Goal: Task Accomplishment & Management: Use online tool/utility

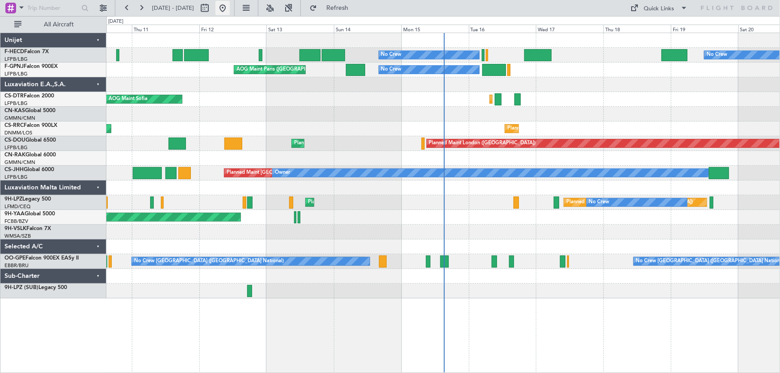
click at [230, 9] on button at bounding box center [222, 8] width 14 height 14
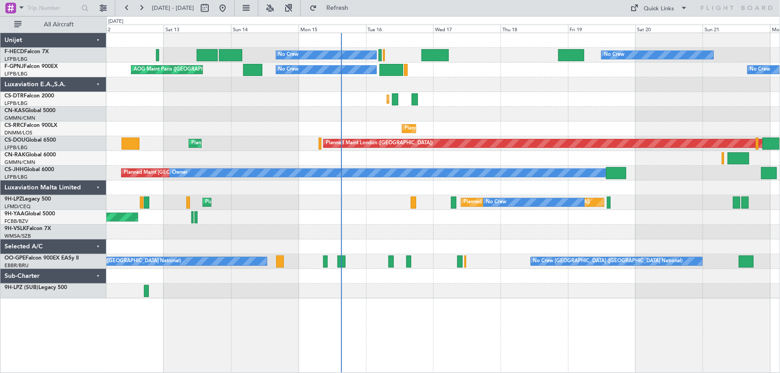
click at [432, 98] on div "No Crew No Crew Planned Maint [GEOGRAPHIC_DATA] ([GEOGRAPHIC_DATA]) AOG Maint […" at bounding box center [442, 165] width 673 height 265
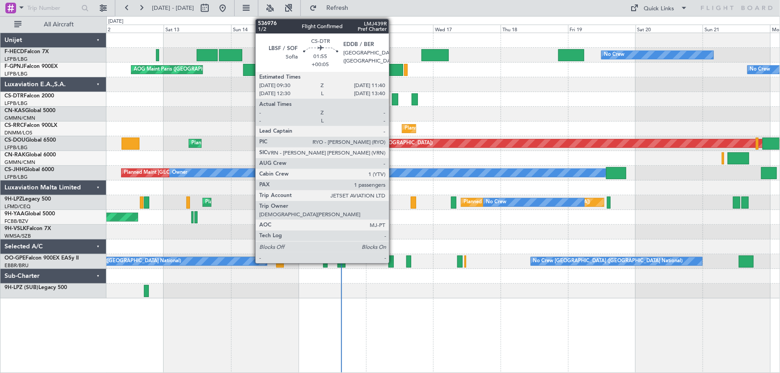
click at [393, 100] on div at bounding box center [395, 99] width 6 height 12
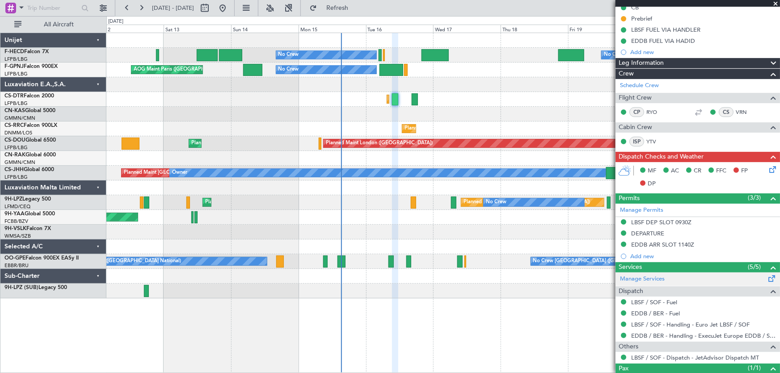
scroll to position [130, 0]
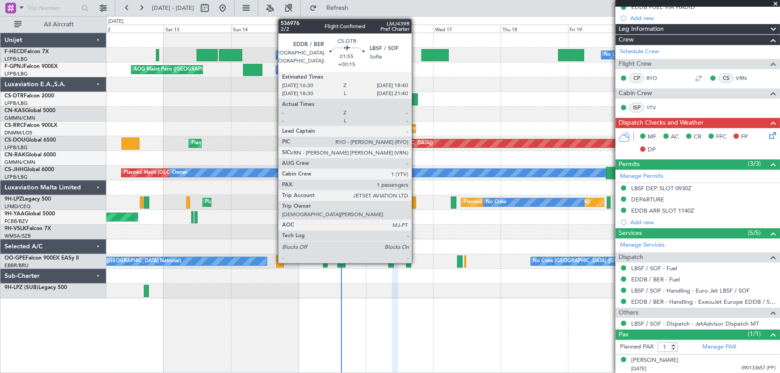
click at [416, 100] on div at bounding box center [415, 99] width 6 height 12
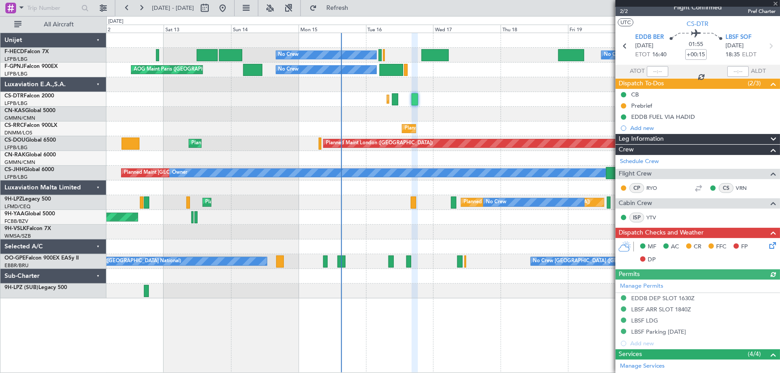
scroll to position [8, 0]
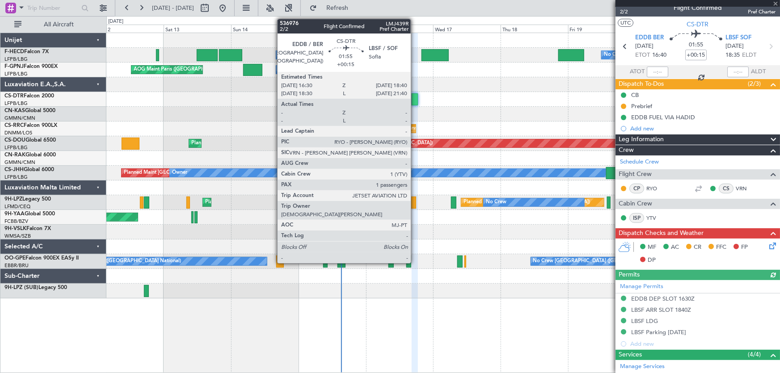
click at [491, 110] on div "No Crew No Crew Planned Maint [GEOGRAPHIC_DATA] ([GEOGRAPHIC_DATA]) AOG Maint […" at bounding box center [442, 165] width 673 height 265
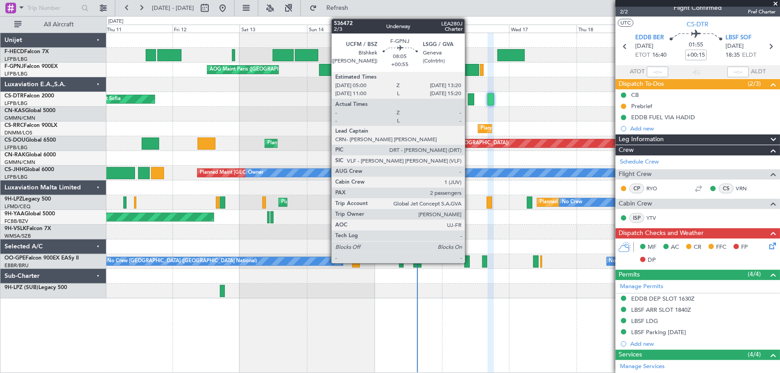
click at [469, 73] on div at bounding box center [467, 70] width 24 height 12
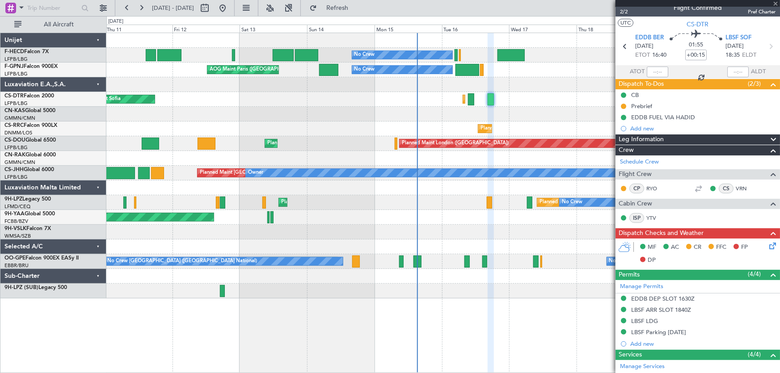
type input "+00:55"
type input "2"
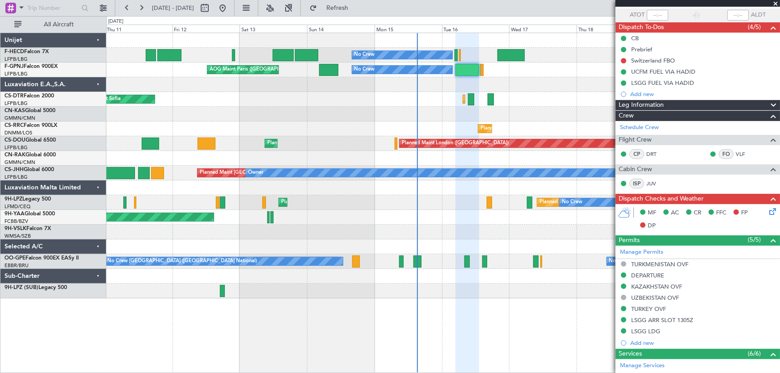
scroll to position [40, 0]
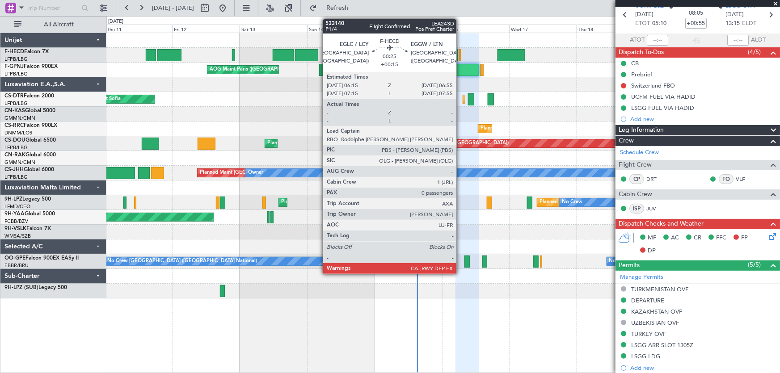
click at [460, 56] on div at bounding box center [460, 55] width 2 height 12
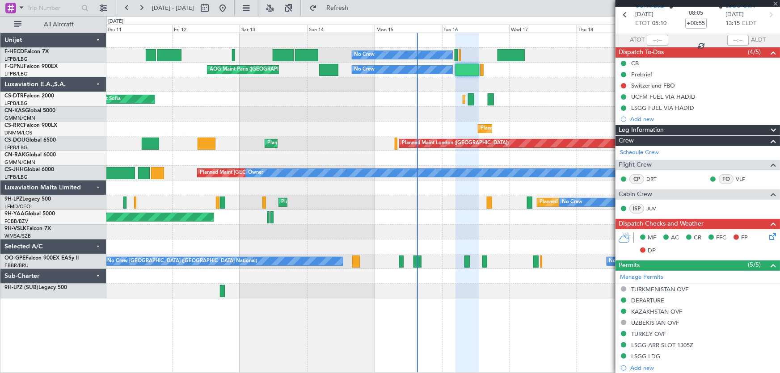
type input "+00:15"
type input "0"
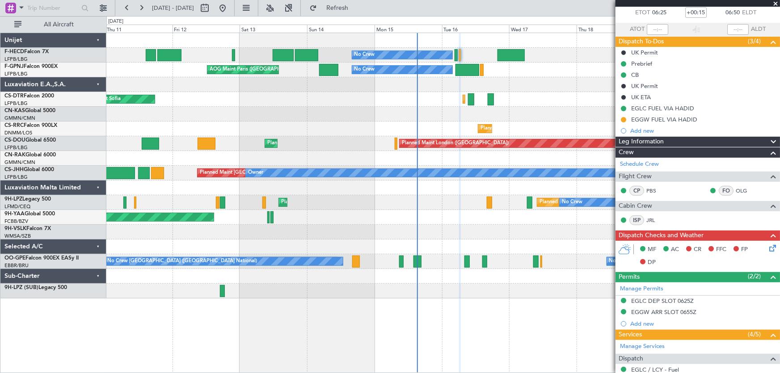
scroll to position [0, 0]
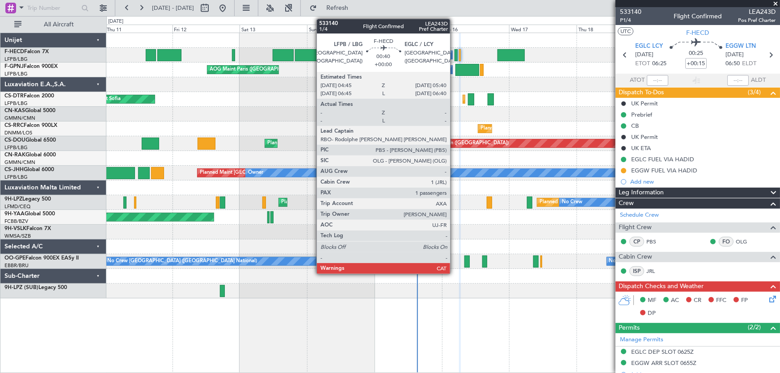
click at [454, 54] on div at bounding box center [455, 55] width 3 height 12
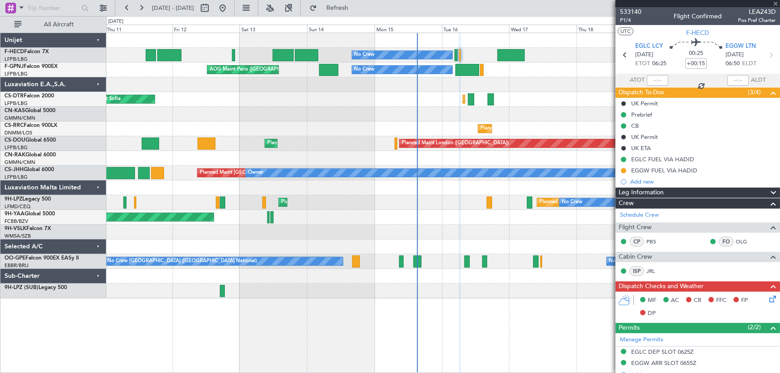
type input "1"
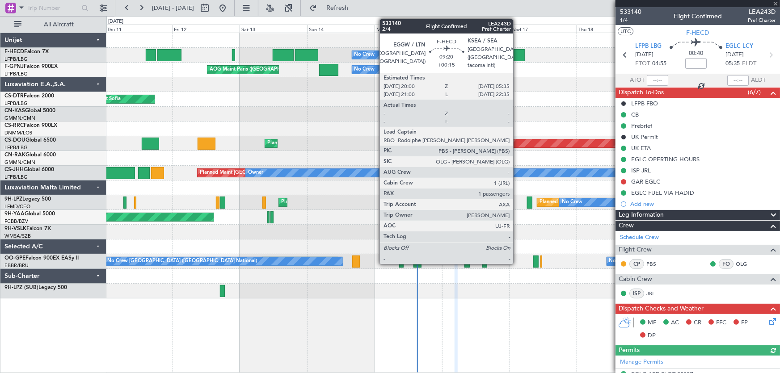
click at [509, 57] on div at bounding box center [510, 55] width 27 height 12
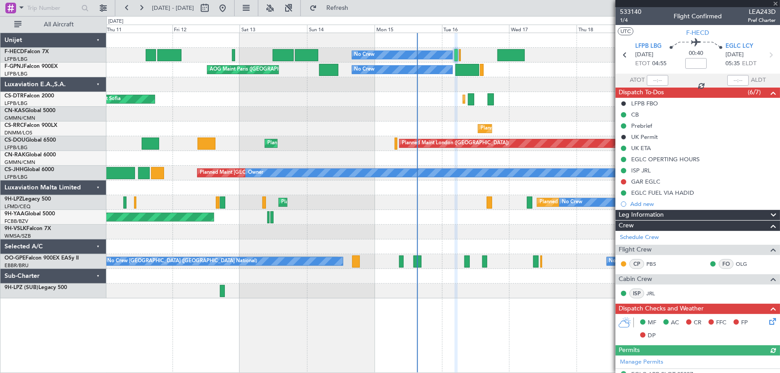
type input "+00:15"
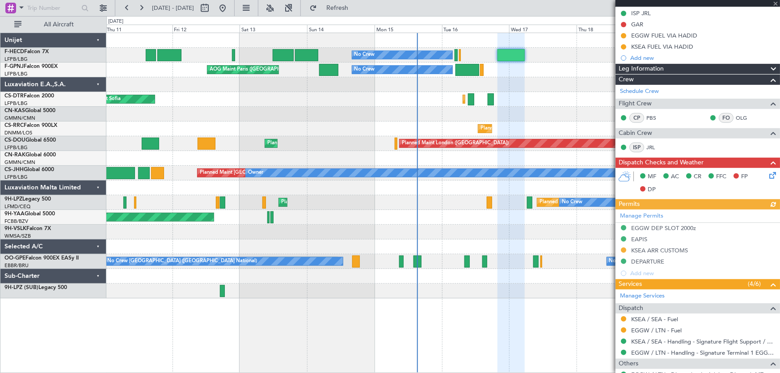
scroll to position [203, 0]
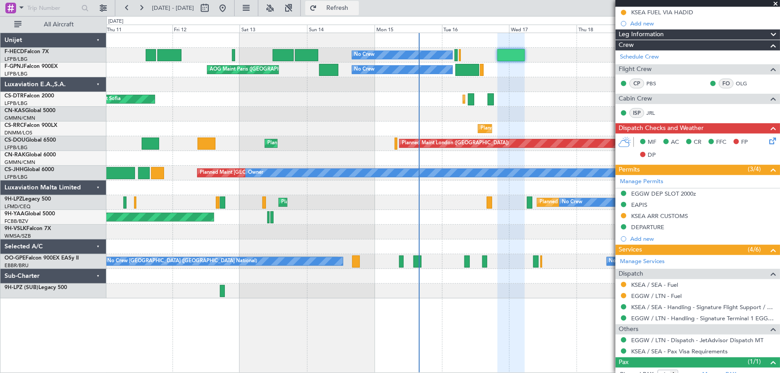
click at [353, 6] on span "Refresh" at bounding box center [338, 8] width 38 height 6
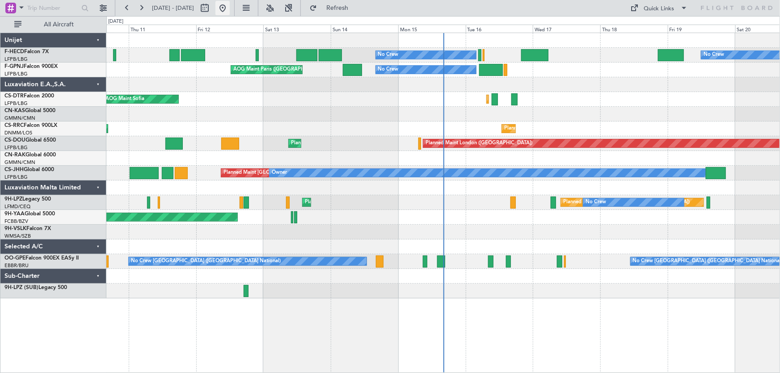
click at [230, 8] on button at bounding box center [222, 8] width 14 height 14
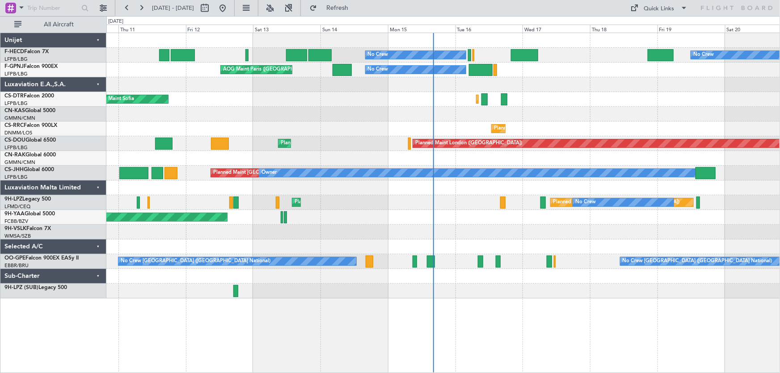
click at [225, 122] on div "No Crew No Crew Planned Maint Paris (Le Bourget) AOG Maint Paris (Le Bourget) N…" at bounding box center [442, 165] width 673 height 265
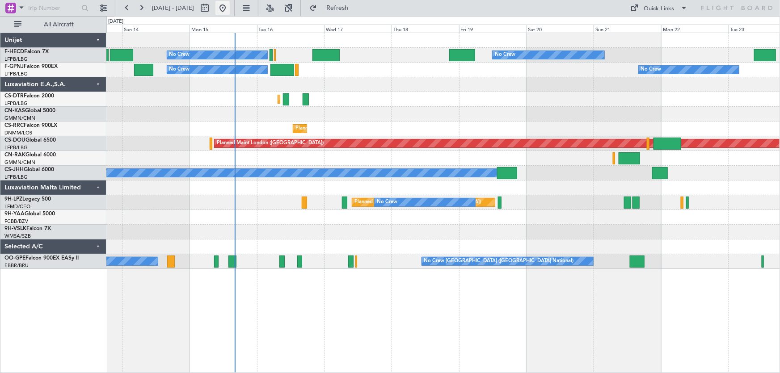
click at [230, 10] on button at bounding box center [222, 8] width 14 height 14
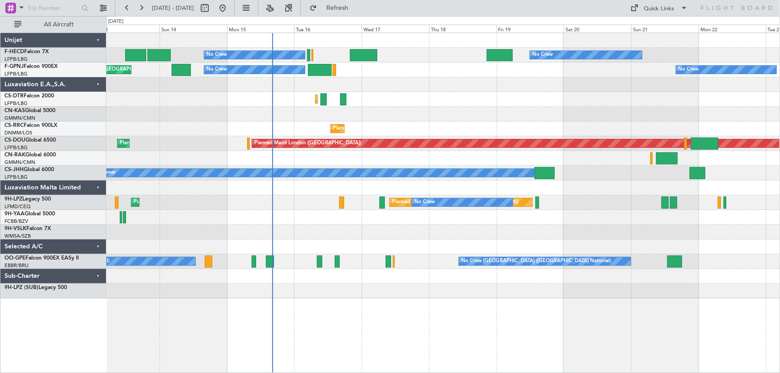
click at [405, 99] on div "Planned Maint Sofia Planned Maint Nice (Côte d'Azur Airport) AOG Maint Sofia" at bounding box center [442, 99] width 673 height 15
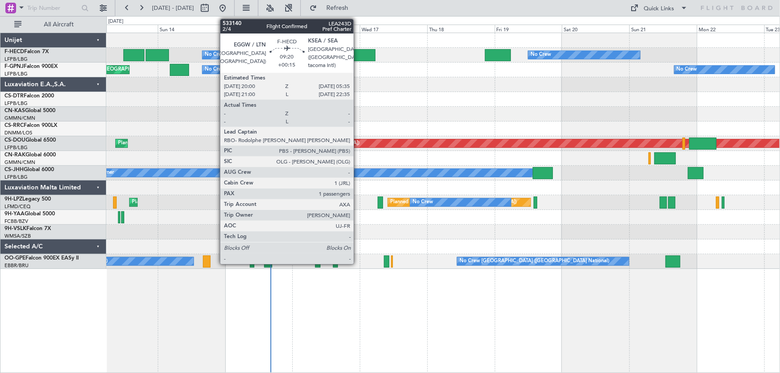
click at [357, 57] on div at bounding box center [361, 55] width 27 height 12
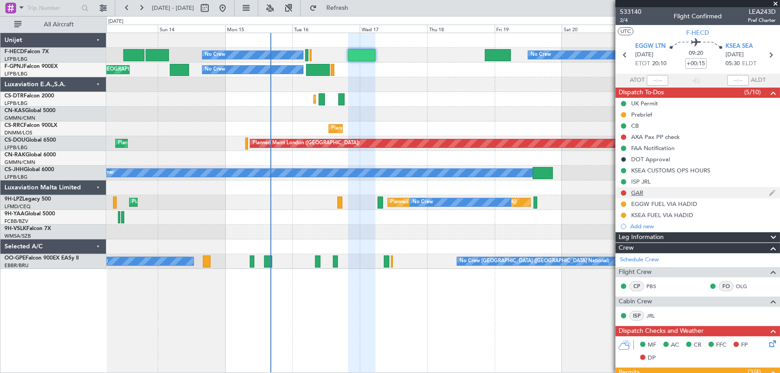
scroll to position [203, 0]
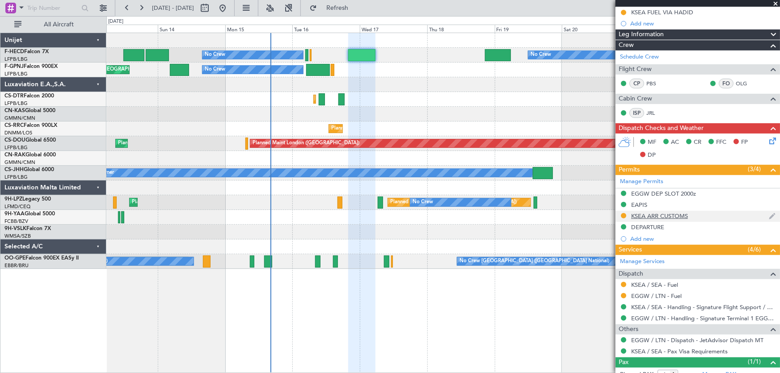
click at [675, 216] on div "KSEA ARR CUSTOMS" at bounding box center [659, 216] width 57 height 8
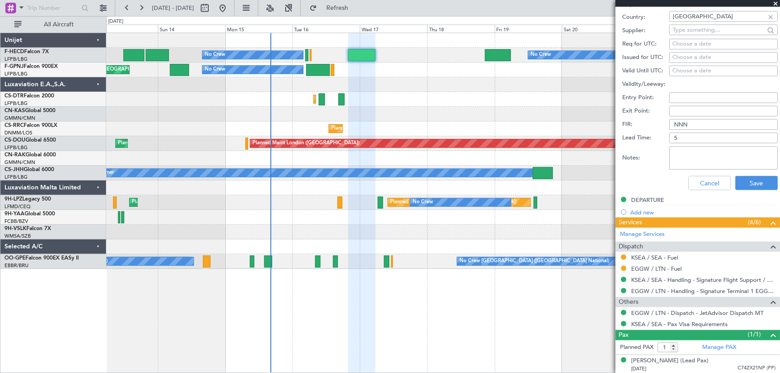
scroll to position [497, 0]
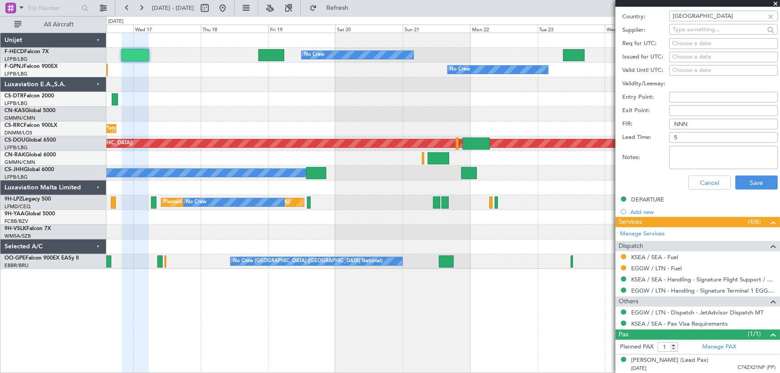
click at [203, 101] on div "Planned Maint Nice (Côte d'Azur Airport) Planned Maint Sofia" at bounding box center [442, 99] width 673 height 15
click at [252, 100] on div "Planned Maint Nice (Côte d'Azur Airport) Planned Maint Sofia" at bounding box center [442, 99] width 673 height 15
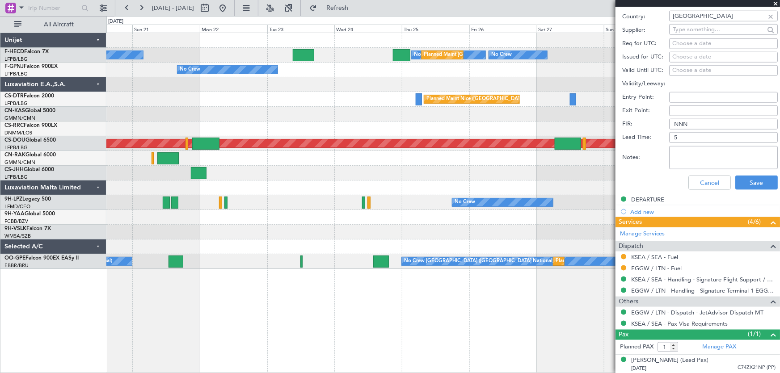
click at [217, 91] on div "No Crew No Crew Planned Maint Paris (Le Bourget) No Crew No Crew No Crew Planne…" at bounding box center [442, 151] width 673 height 236
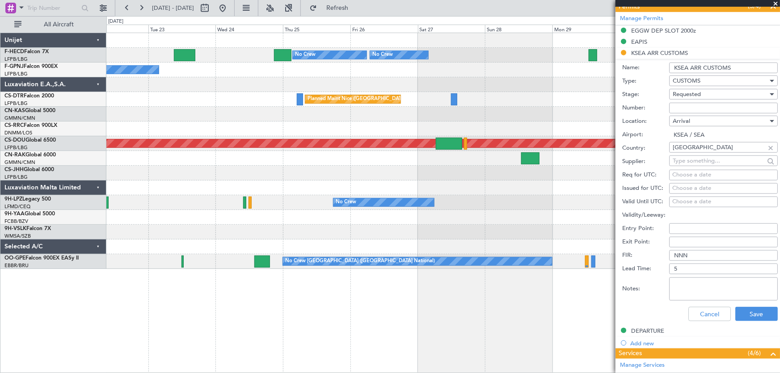
scroll to position [335, 0]
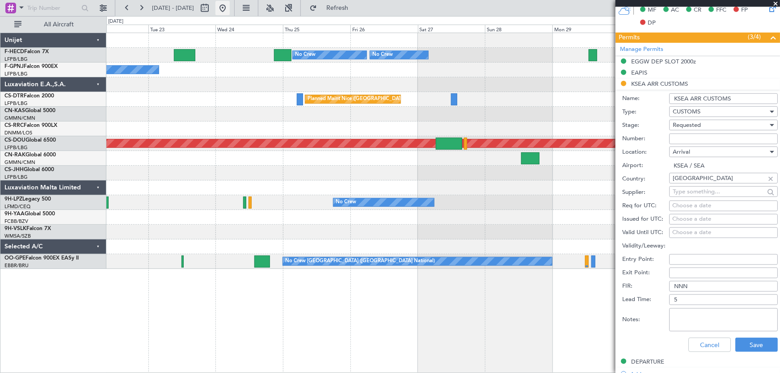
click at [230, 9] on button at bounding box center [222, 8] width 14 height 14
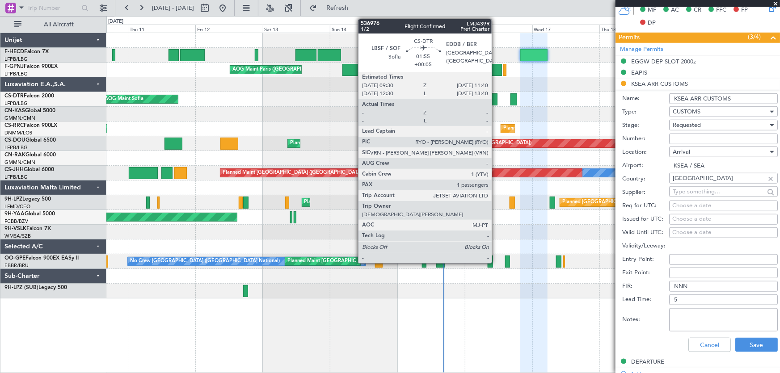
click at [496, 98] on div at bounding box center [494, 99] width 6 height 12
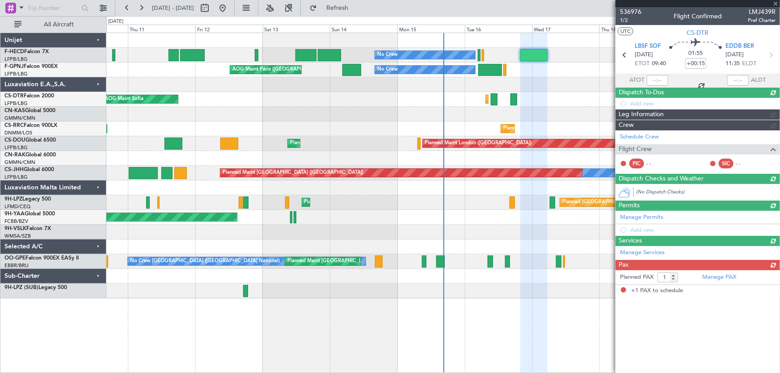
type input "+00:05"
